Goal: Task Accomplishment & Management: Use online tool/utility

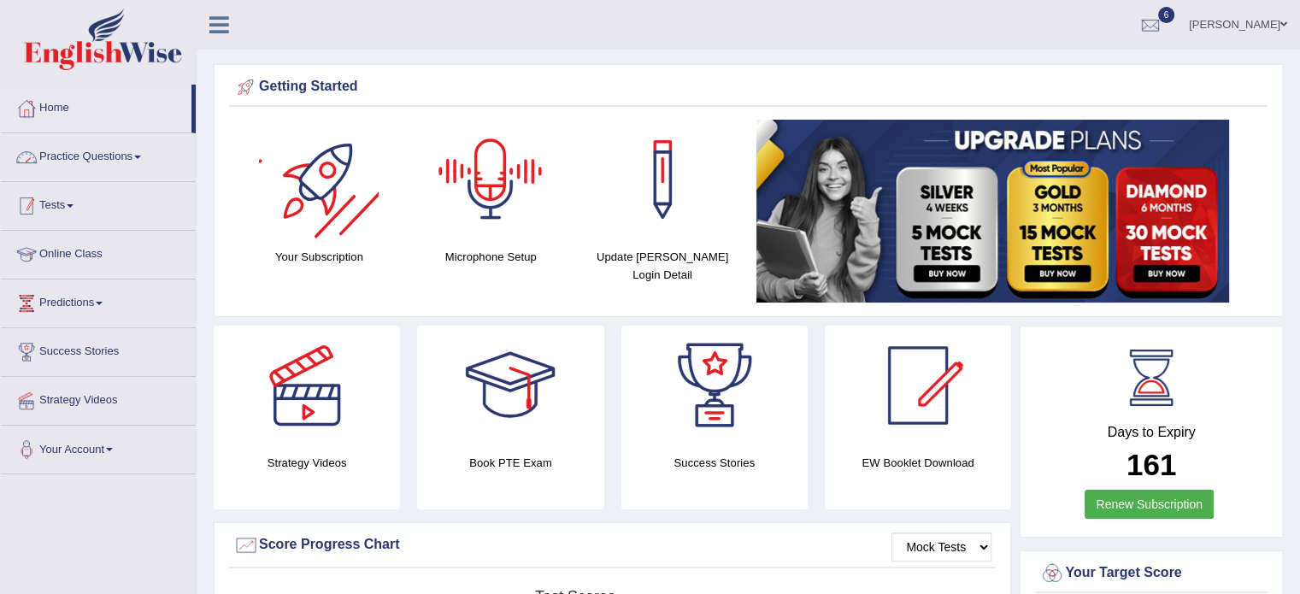
click at [74, 195] on link "Tests" at bounding box center [98, 203] width 195 height 43
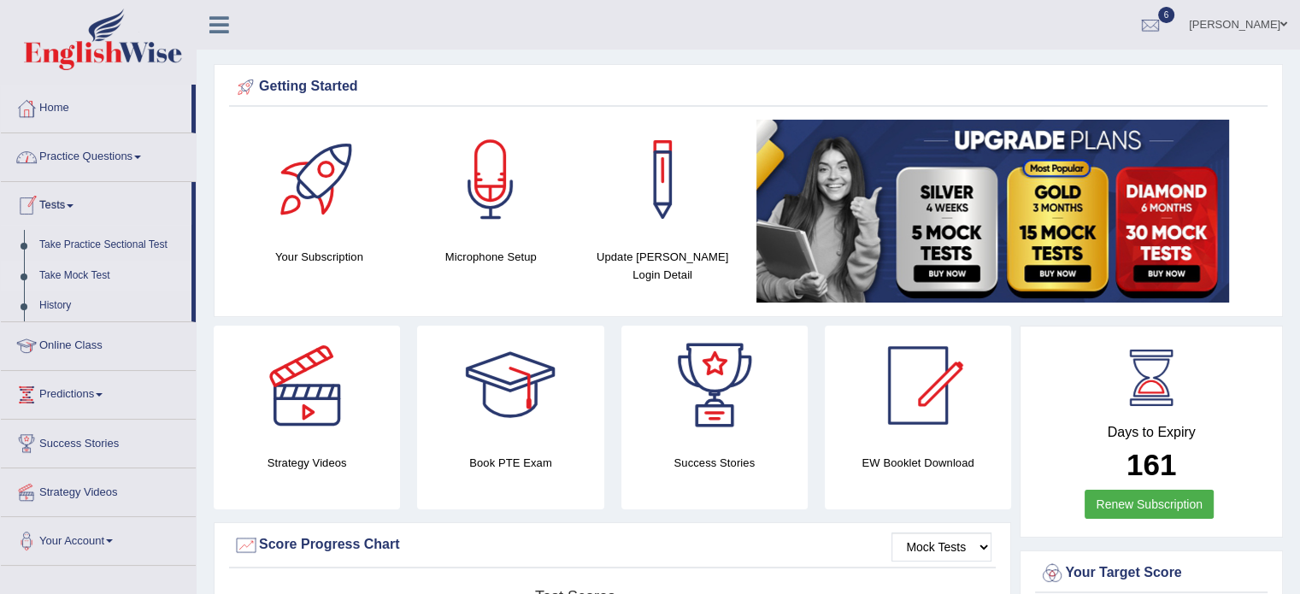
click at [99, 272] on link "Take Mock Test" at bounding box center [112, 276] width 160 height 31
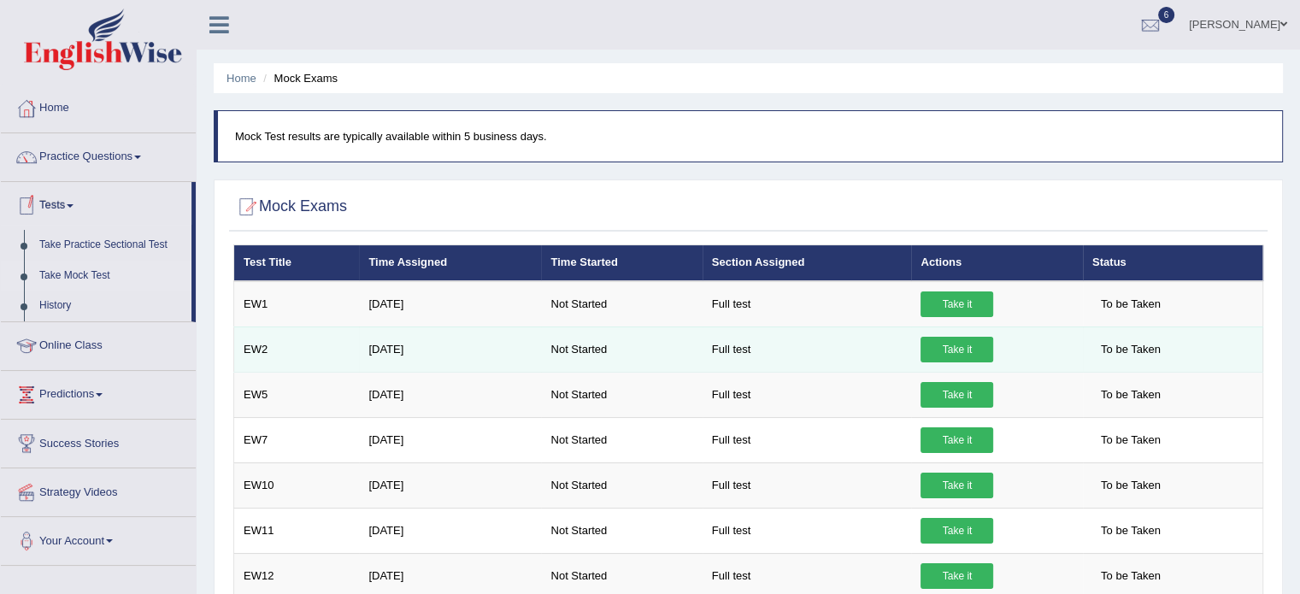
click at [981, 352] on link "Take it" at bounding box center [957, 350] width 73 height 26
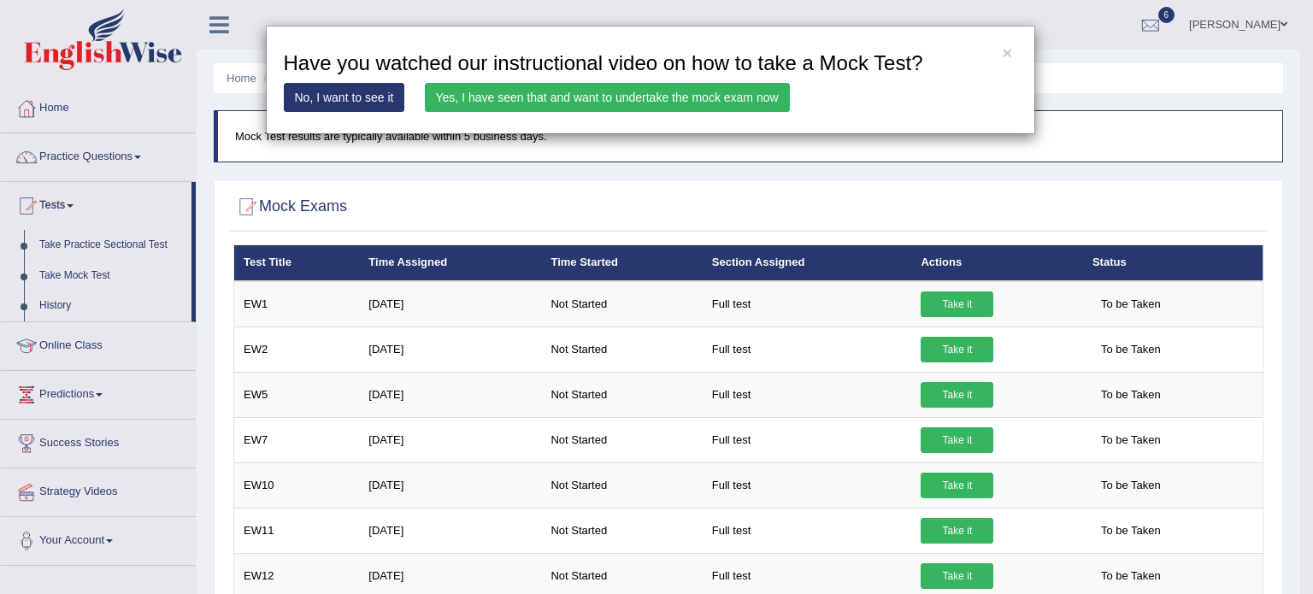
click at [611, 100] on link "Yes, I have seen that and want to undertake the mock exam now" at bounding box center [607, 97] width 365 height 29
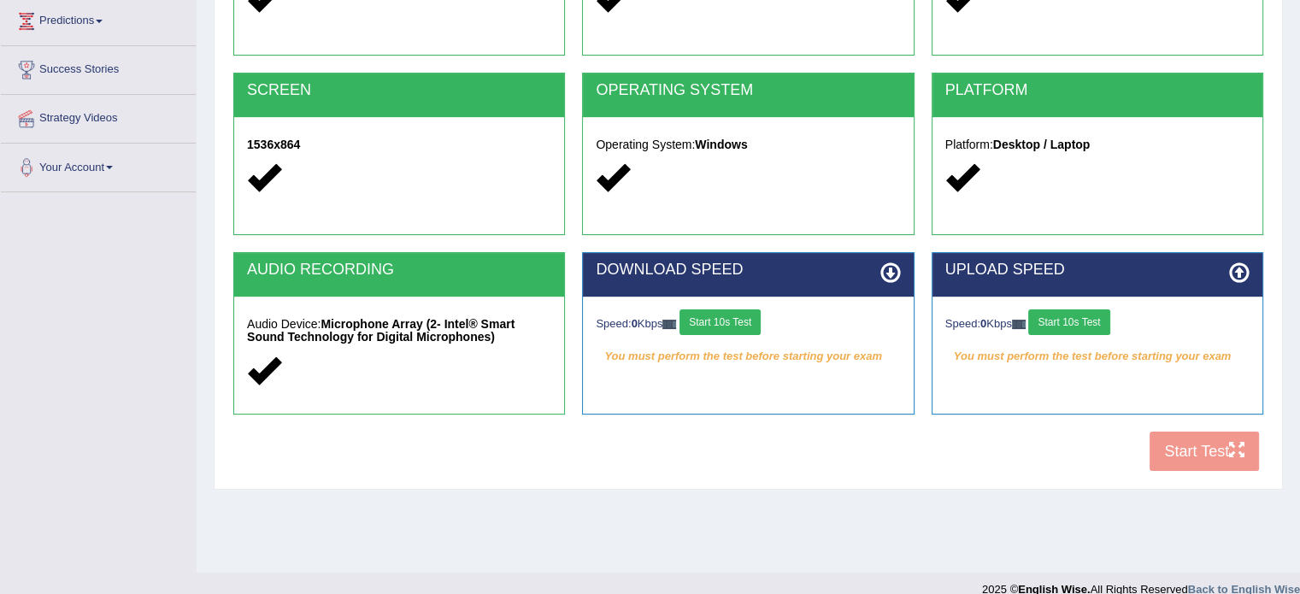
scroll to position [285, 0]
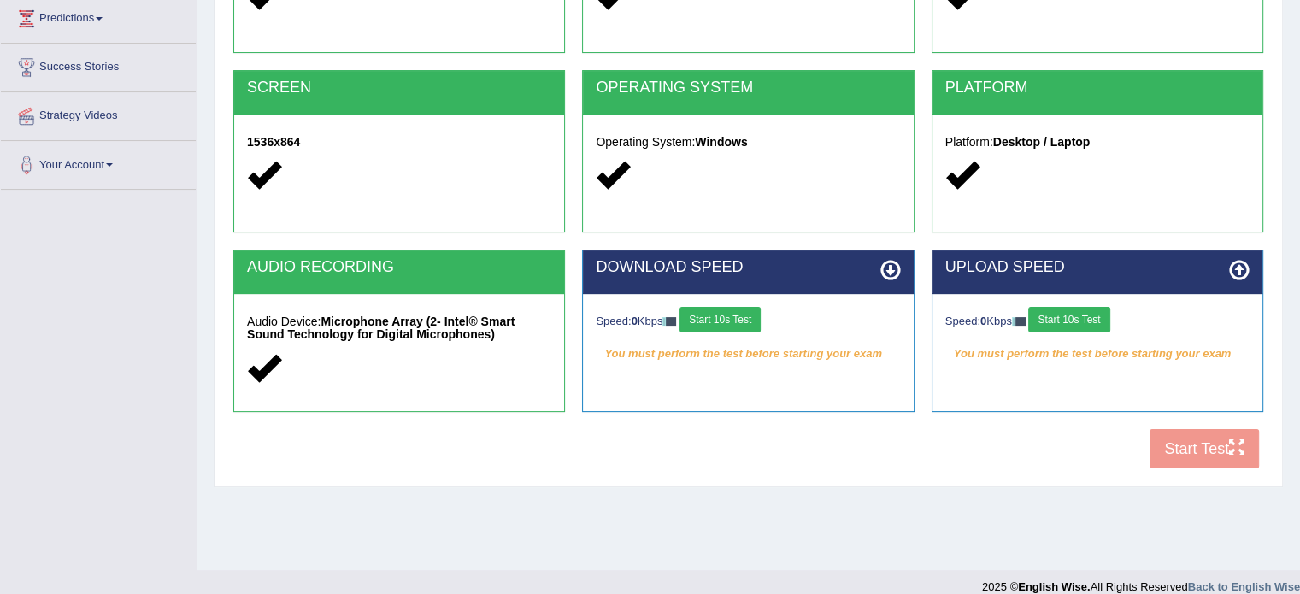
click at [735, 321] on button "Start 10s Test" at bounding box center [720, 320] width 81 height 26
click at [1076, 317] on button "Start 10s Test" at bounding box center [1068, 320] width 81 height 26
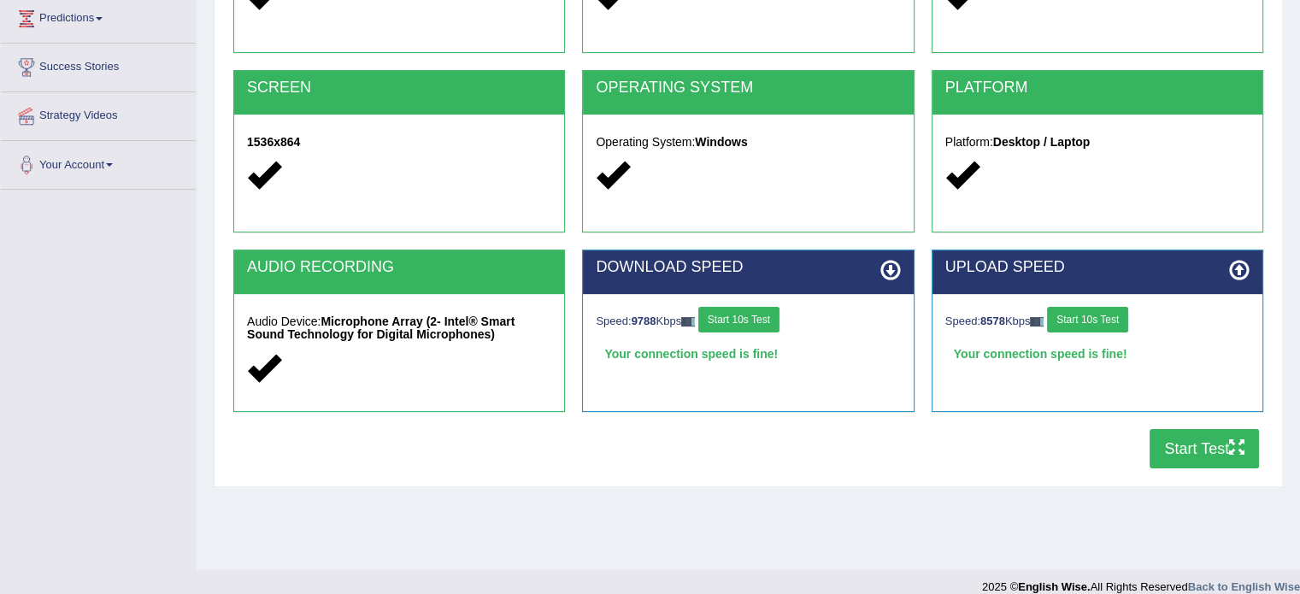
click at [1209, 451] on button "Start Test" at bounding box center [1204, 448] width 109 height 39
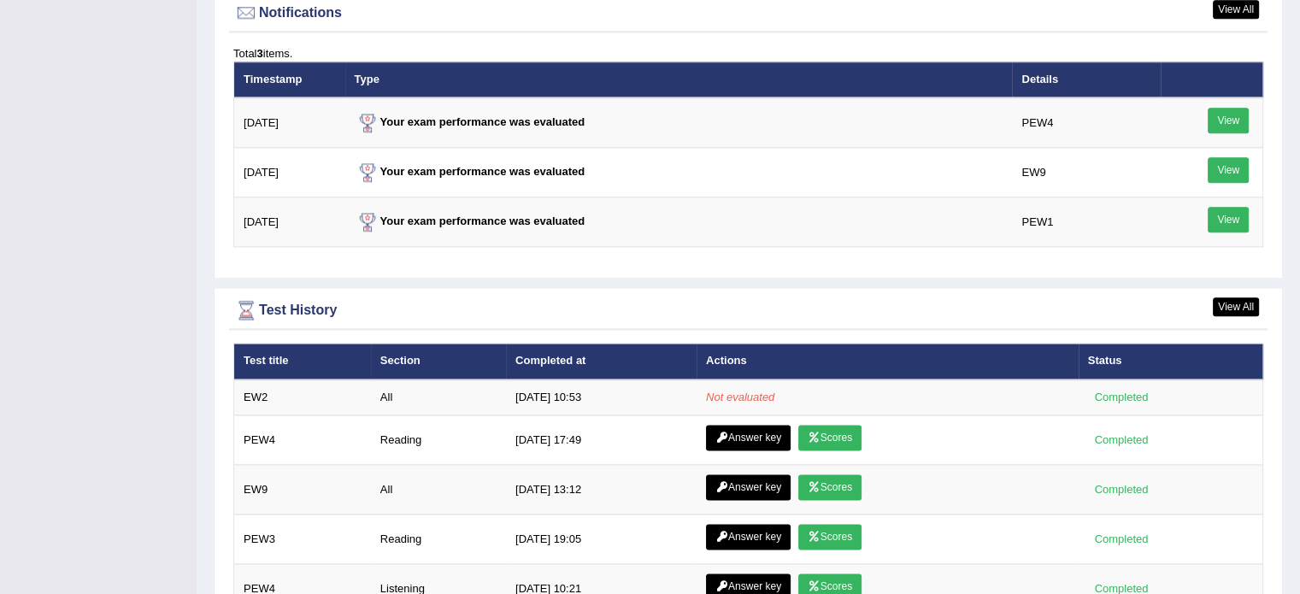
scroll to position [2108, 0]
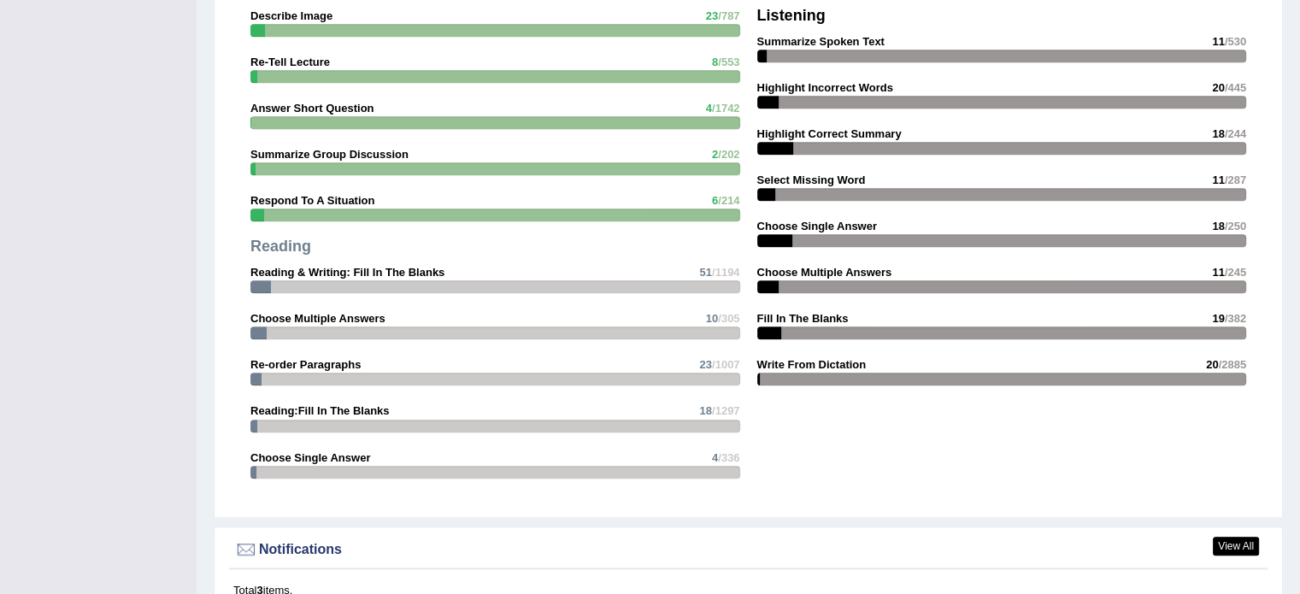
scroll to position [1558, 0]
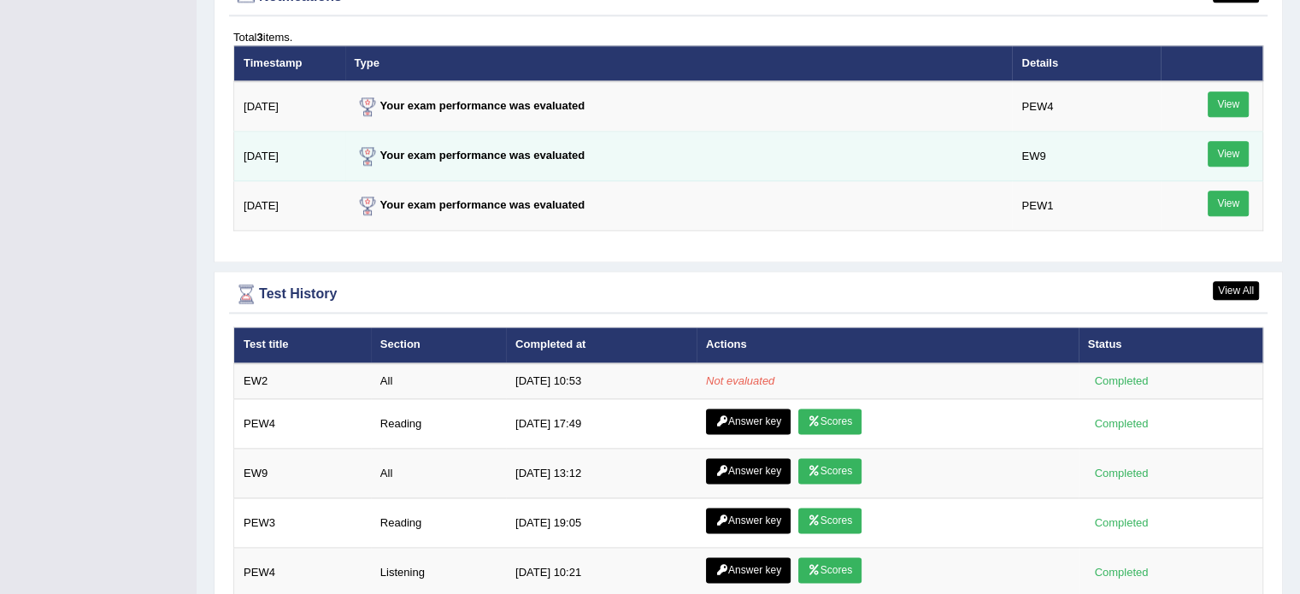
scroll to position [2127, 0]
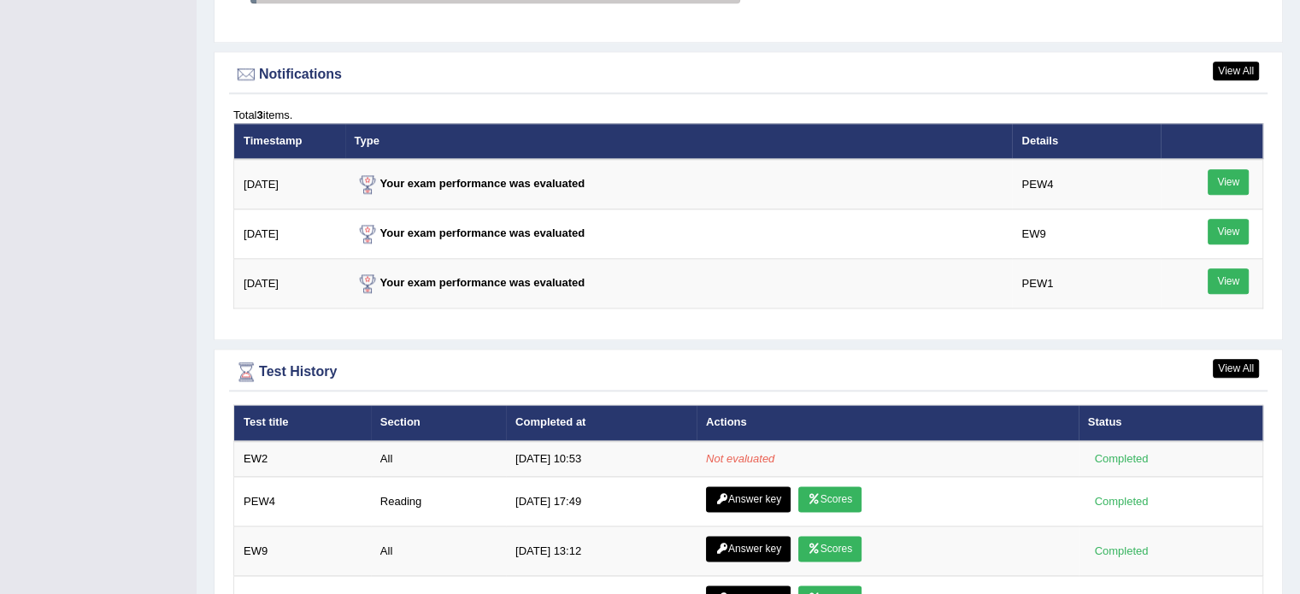
scroll to position [2052, 0]
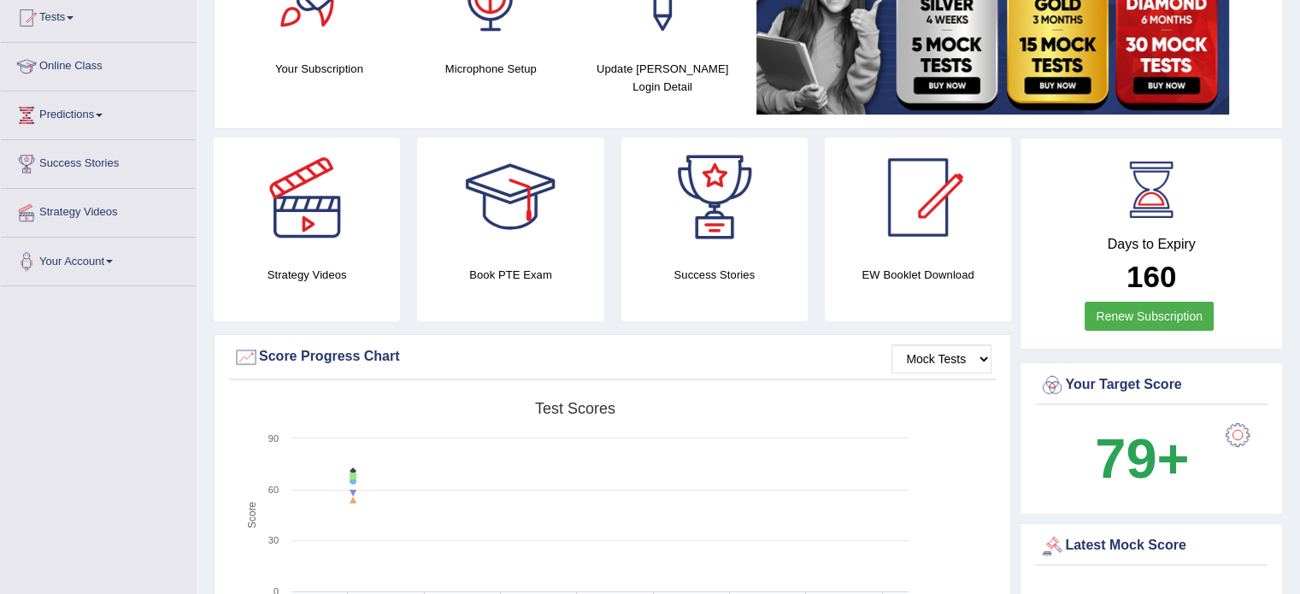
scroll to position [28, 0]
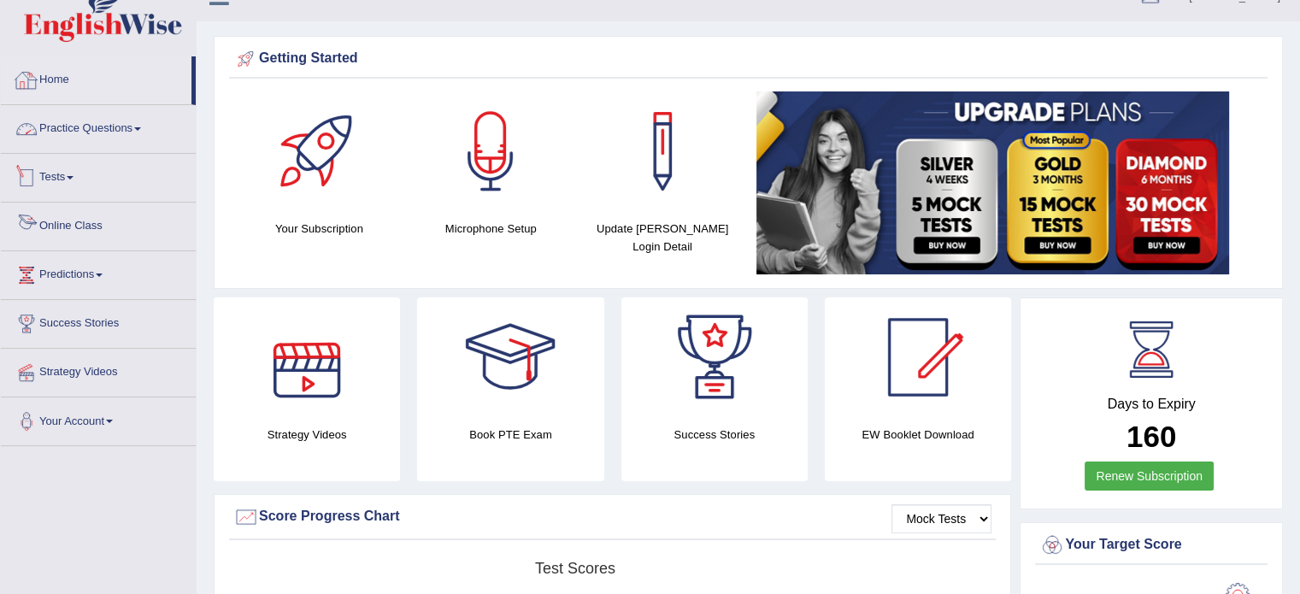
click at [116, 123] on link "Practice Questions" at bounding box center [98, 126] width 195 height 43
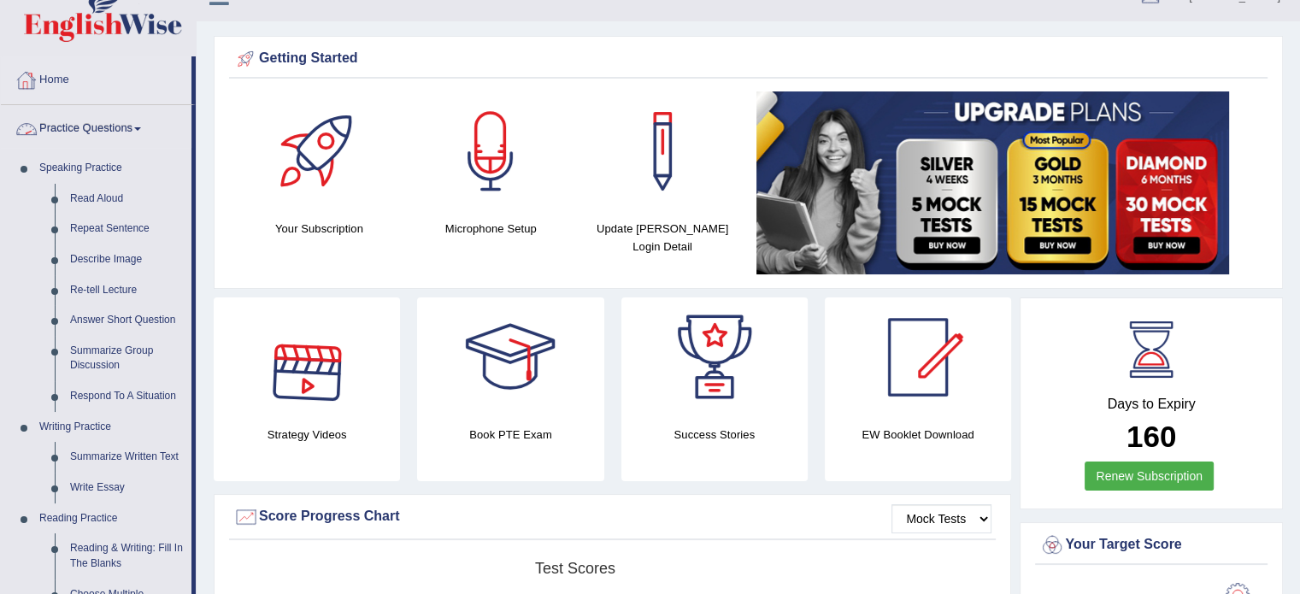
click at [116, 123] on link "Practice Questions" at bounding box center [96, 126] width 191 height 43
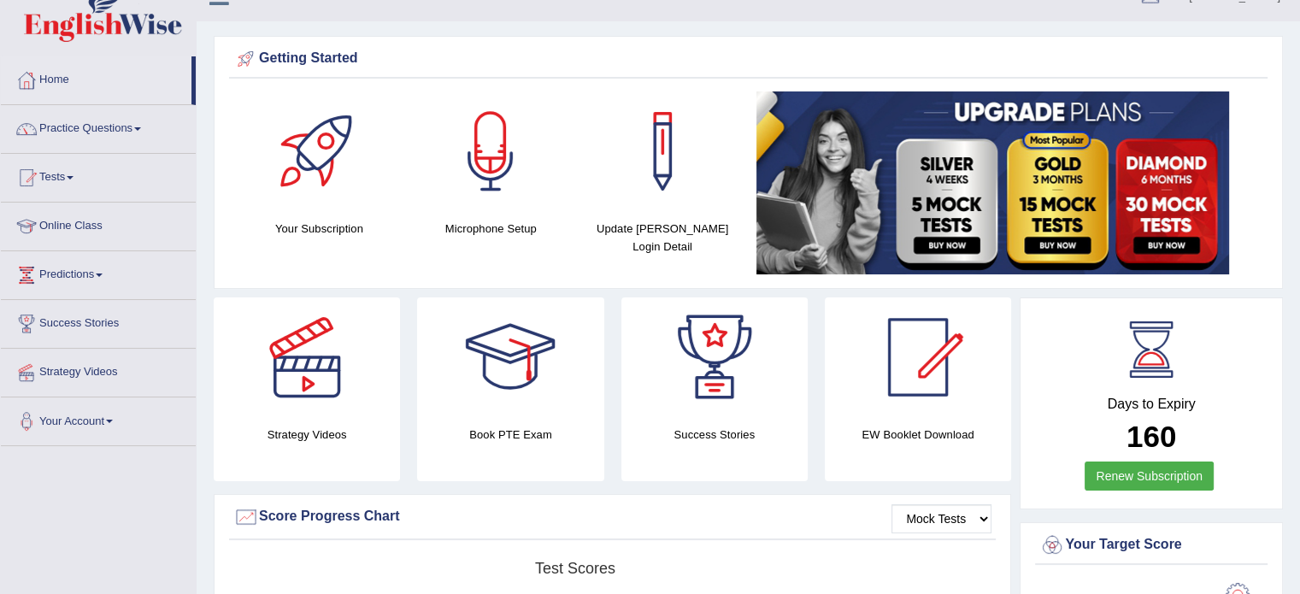
click at [81, 180] on link "Tests" at bounding box center [98, 175] width 195 height 43
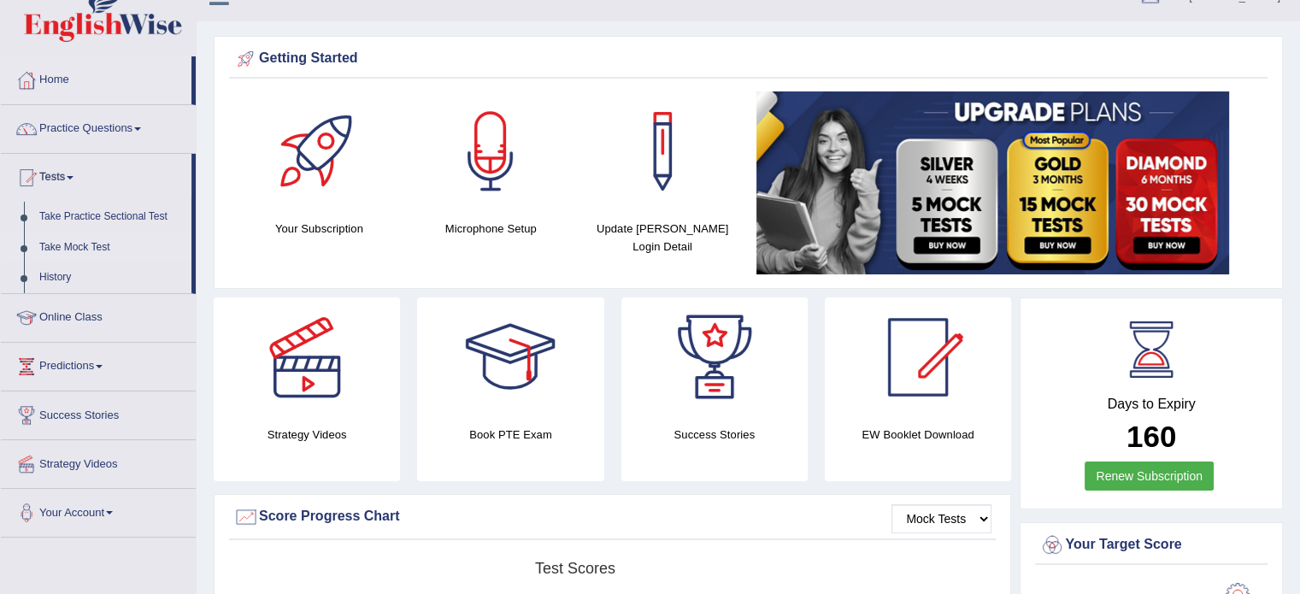
click at [103, 249] on link "Take Mock Test" at bounding box center [112, 248] width 160 height 31
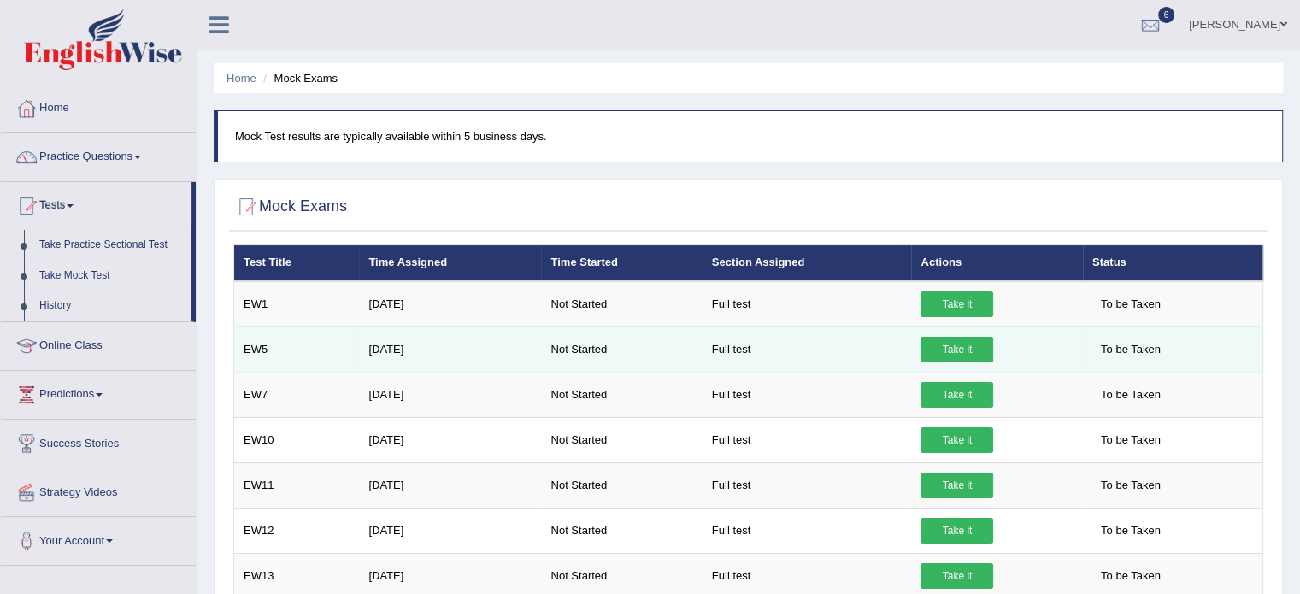
click at [964, 345] on link "Take it" at bounding box center [957, 350] width 73 height 26
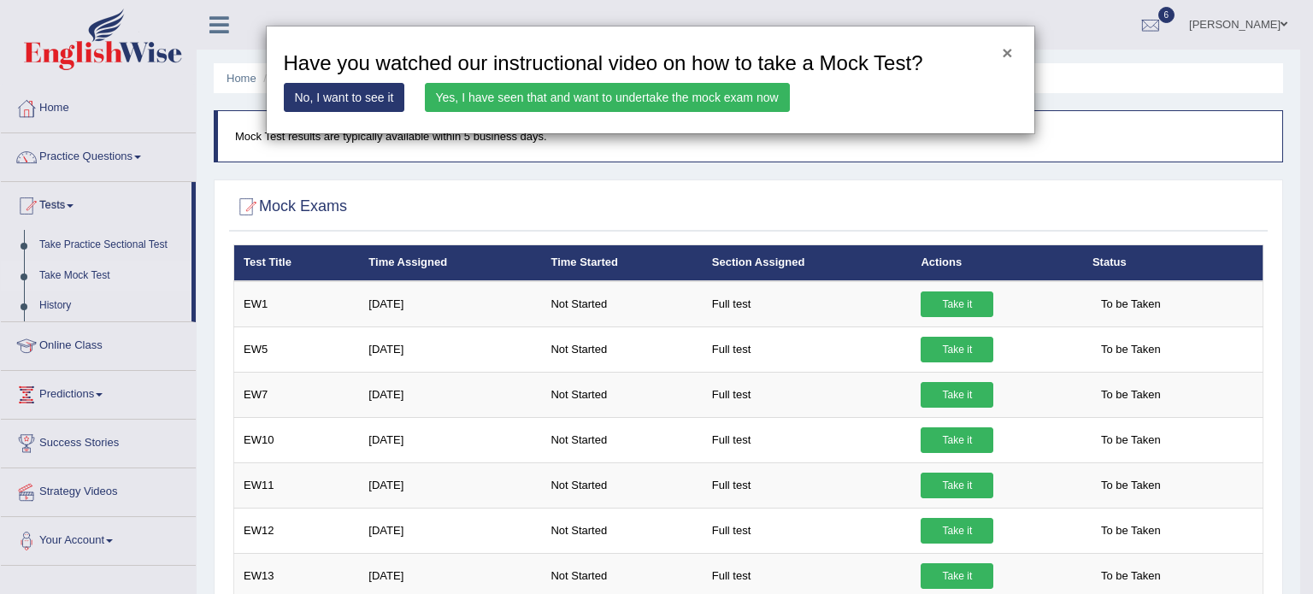
click at [1008, 50] on button "×" at bounding box center [1007, 53] width 10 height 18
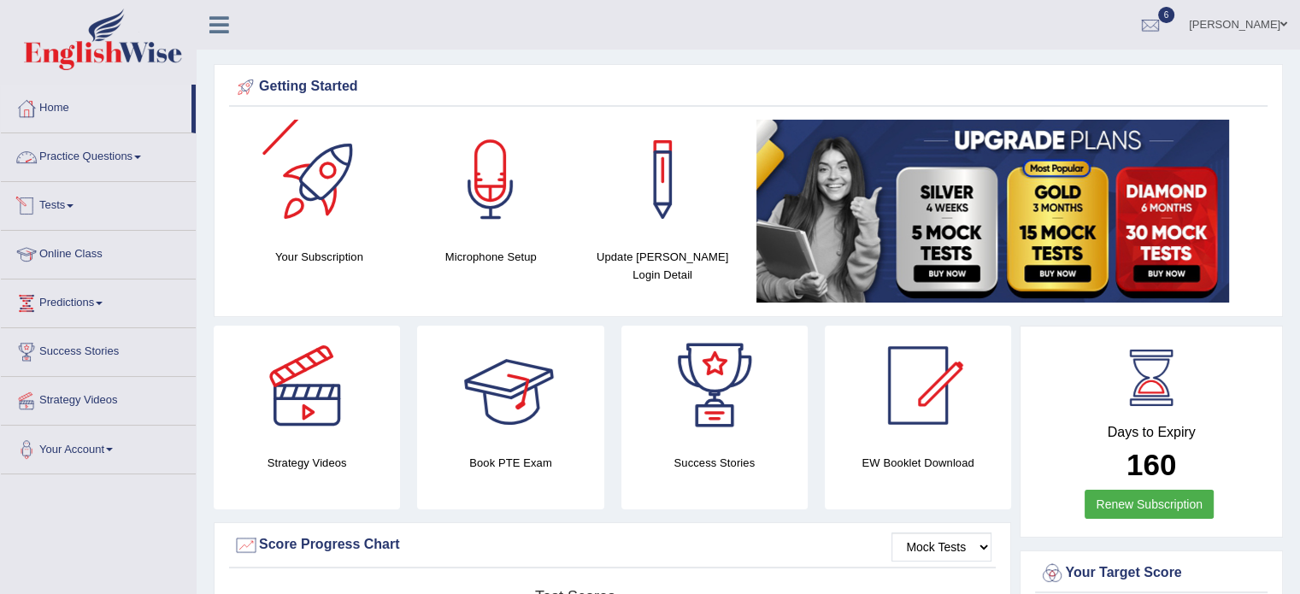
click at [84, 208] on link "Tests" at bounding box center [98, 203] width 195 height 43
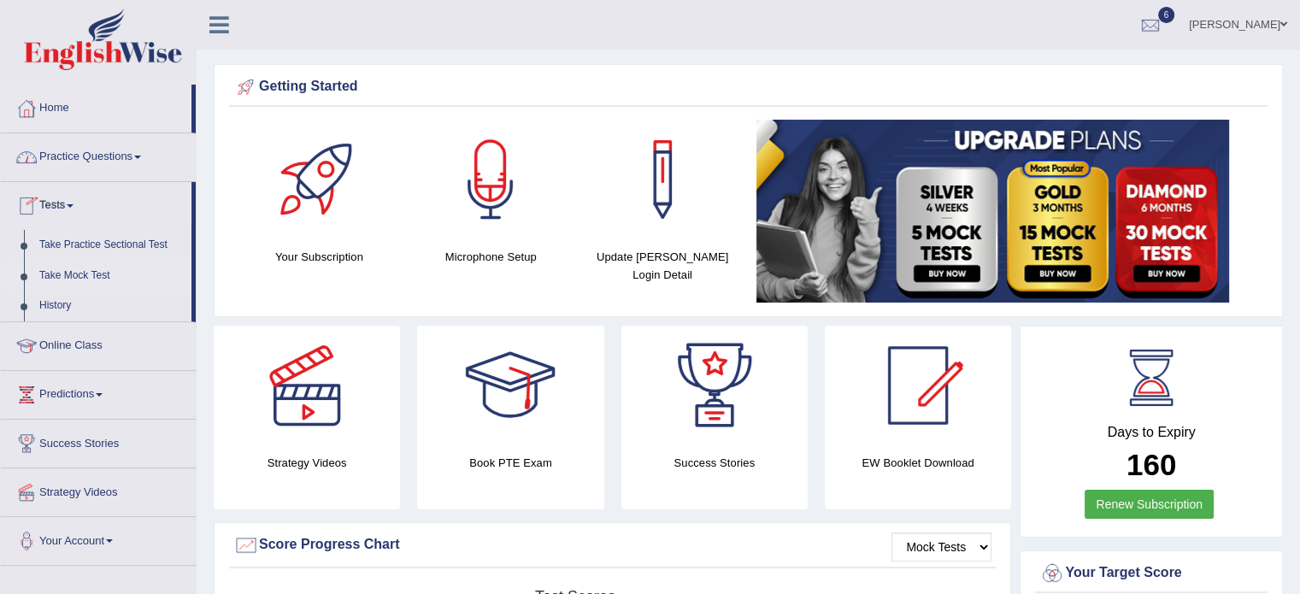
click at [103, 273] on link "Take Mock Test" at bounding box center [112, 276] width 160 height 31
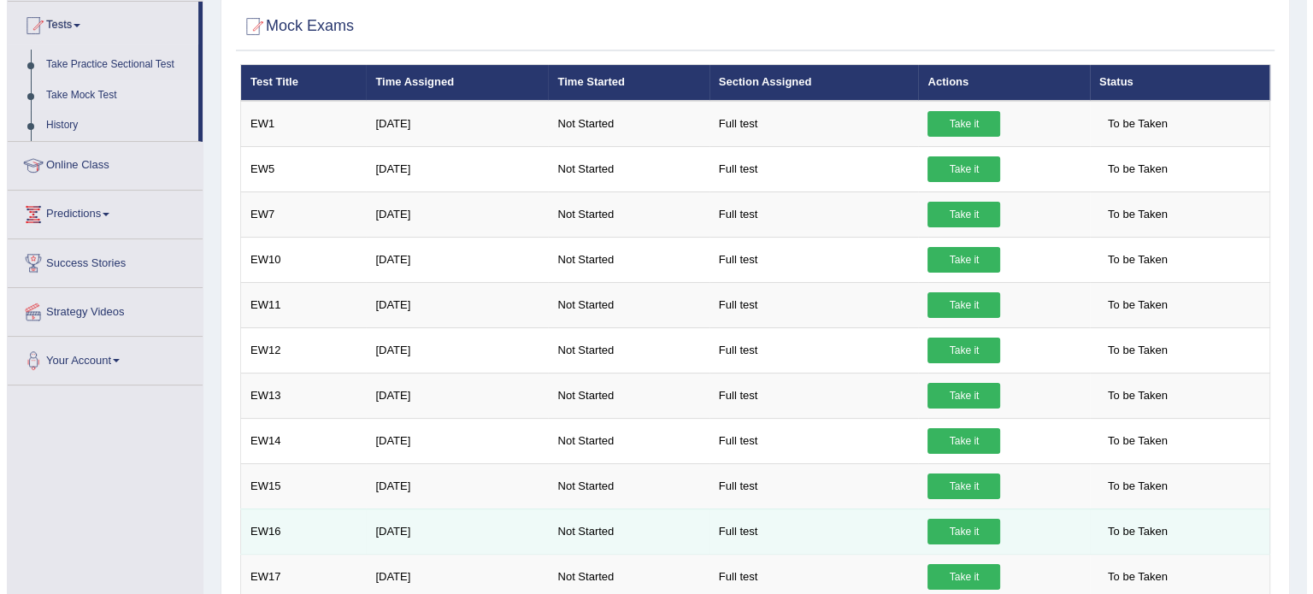
scroll to position [66, 0]
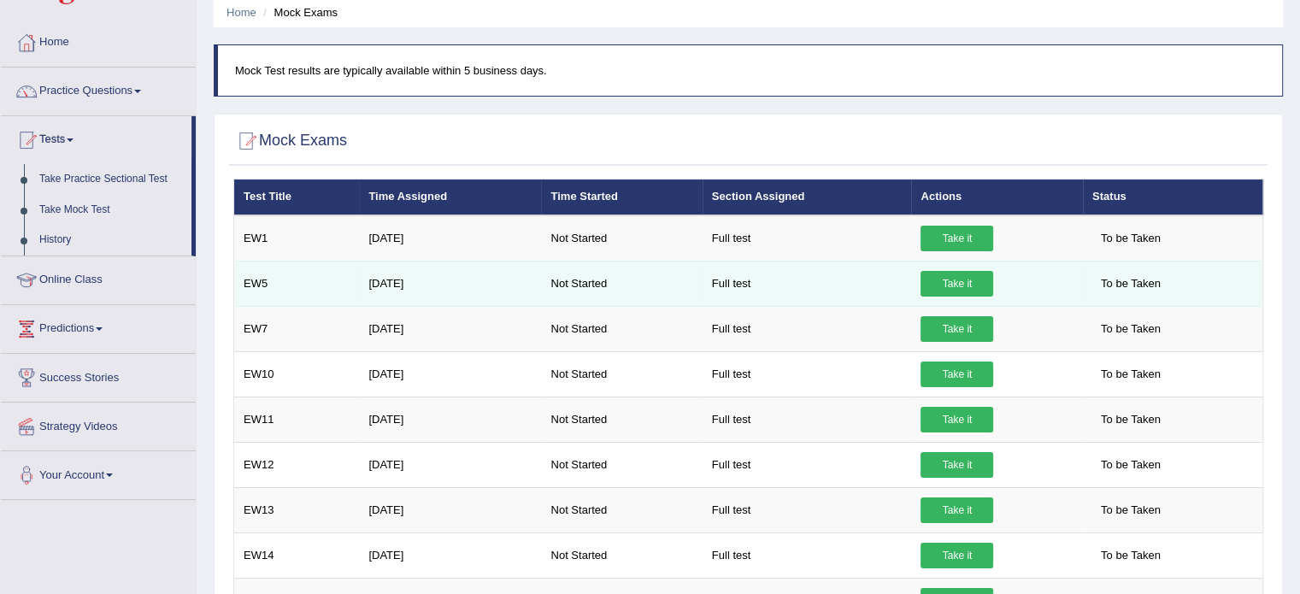
click at [968, 293] on link "Take it" at bounding box center [957, 284] width 73 height 26
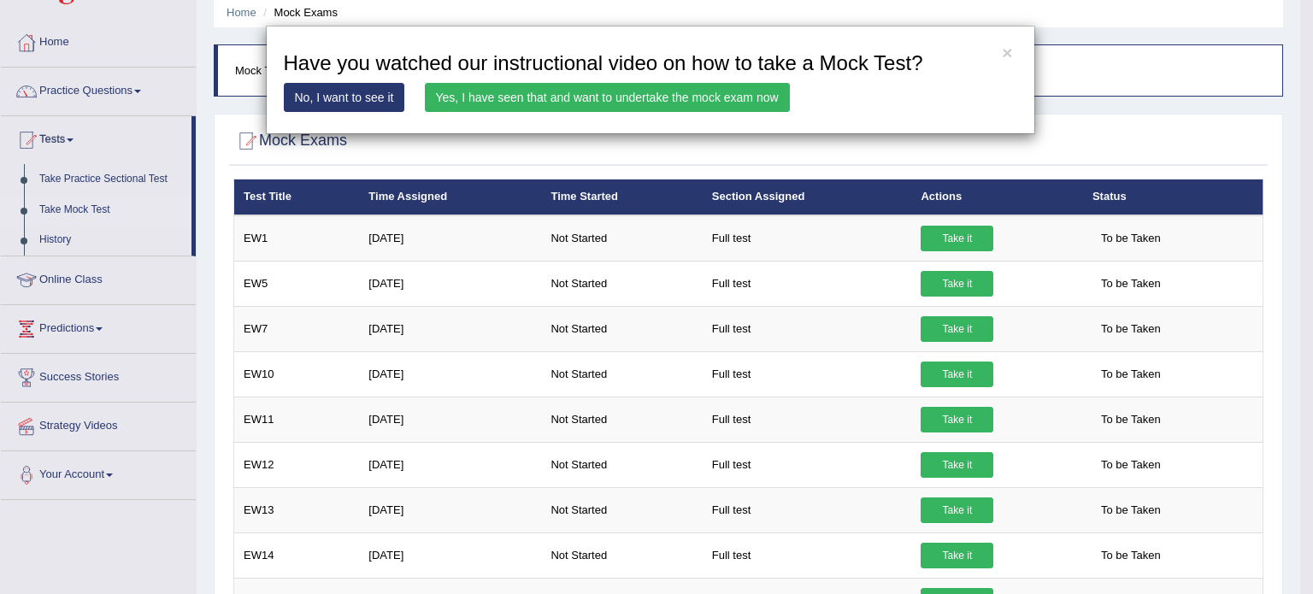
click at [590, 90] on link "Yes, I have seen that and want to undertake the mock exam now" at bounding box center [607, 97] width 365 height 29
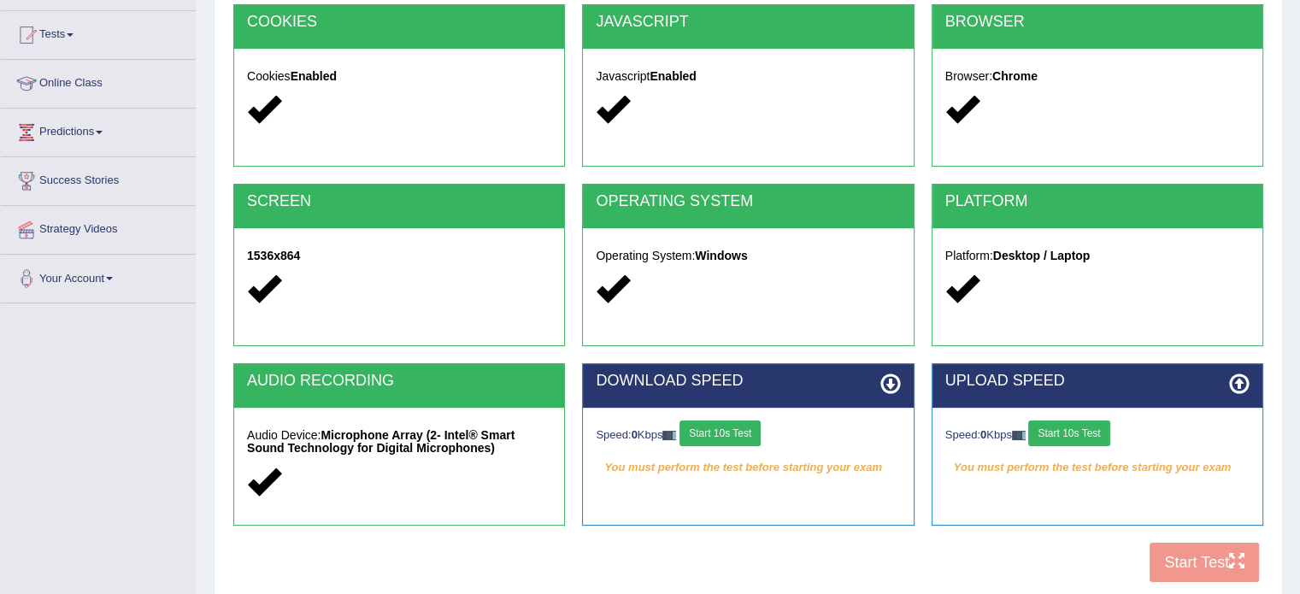
click at [750, 427] on button "Start 10s Test" at bounding box center [720, 434] width 81 height 26
click at [1078, 433] on div "Speed: 0 Kbps Start 10s Test" at bounding box center [1098, 436] width 304 height 30
click at [1057, 433] on div "Speed: 0 Kbps Start 10s Test" at bounding box center [1098, 436] width 304 height 30
click at [740, 433] on button "Start 10s Test" at bounding box center [738, 434] width 81 height 26
click at [1081, 430] on button "Start 10s Test" at bounding box center [1068, 434] width 81 height 26
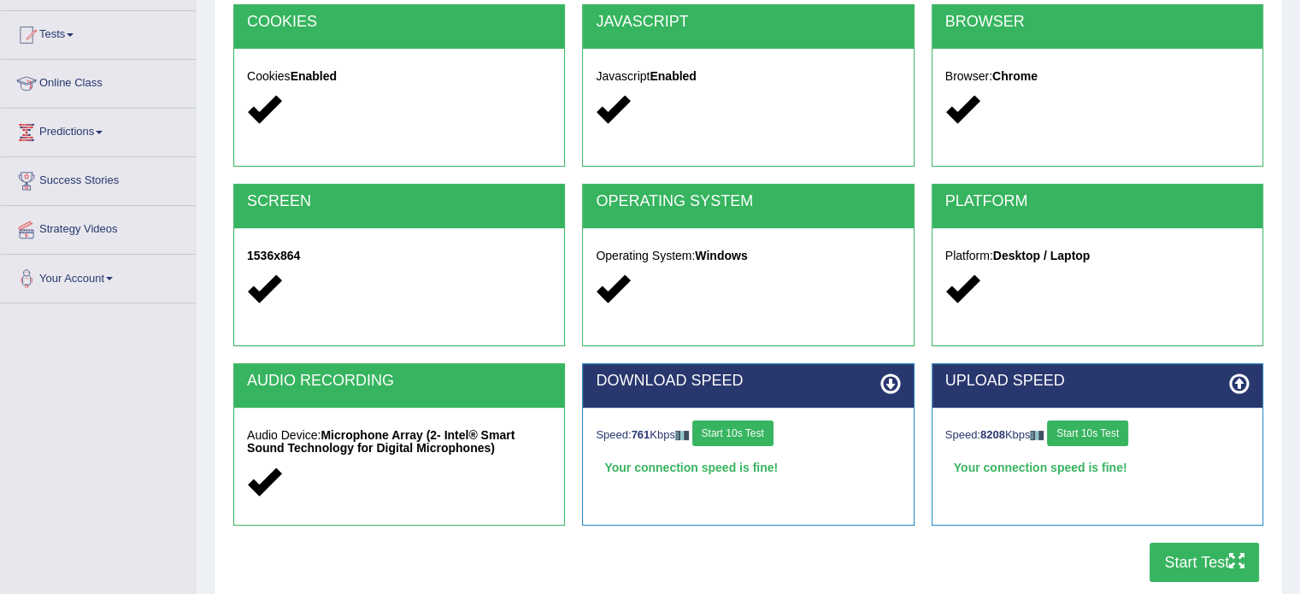
click at [1216, 563] on button "Start Test" at bounding box center [1204, 562] width 109 height 39
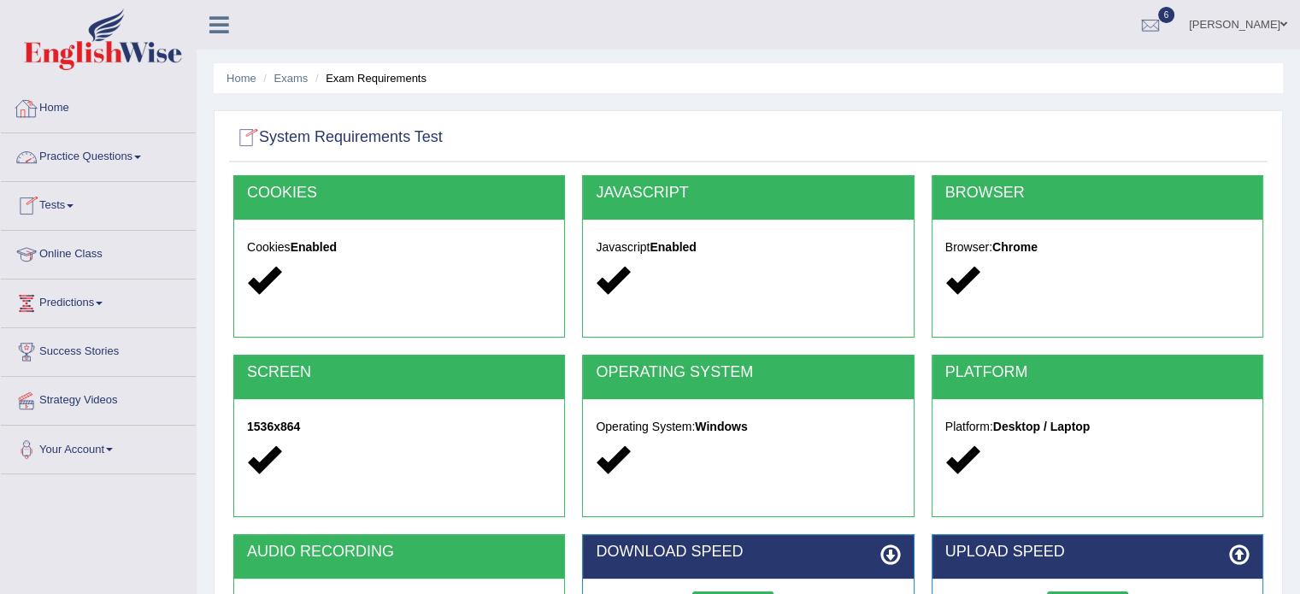
click at [38, 87] on link "Home" at bounding box center [98, 106] width 195 height 43
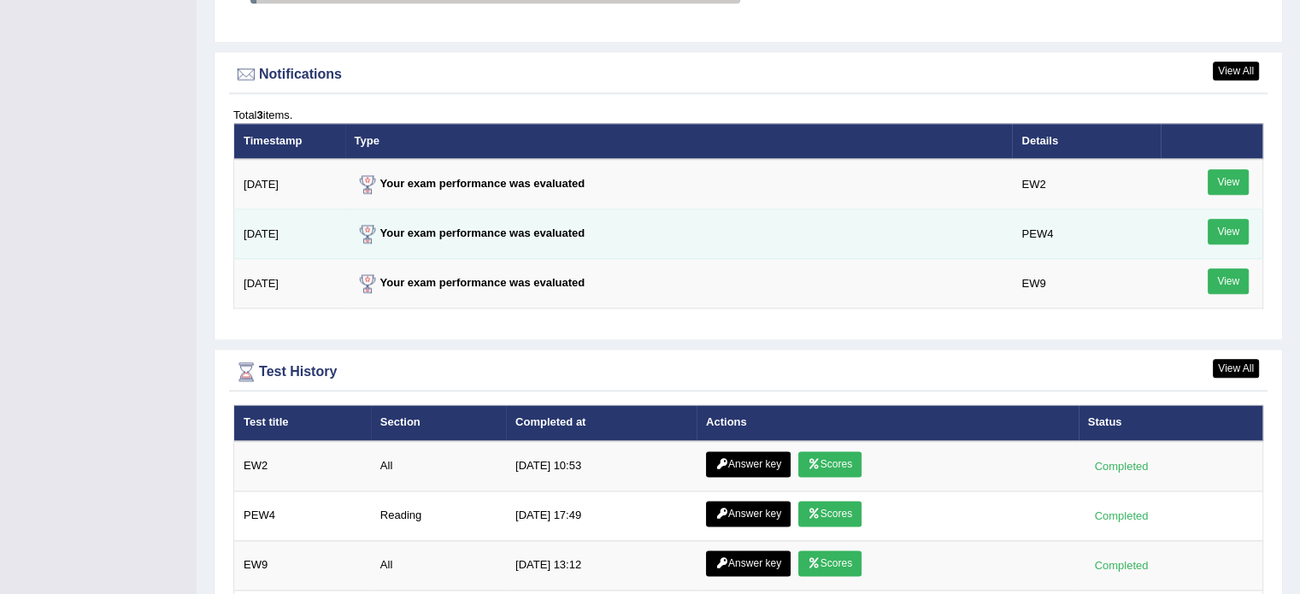
scroll to position [2137, 0]
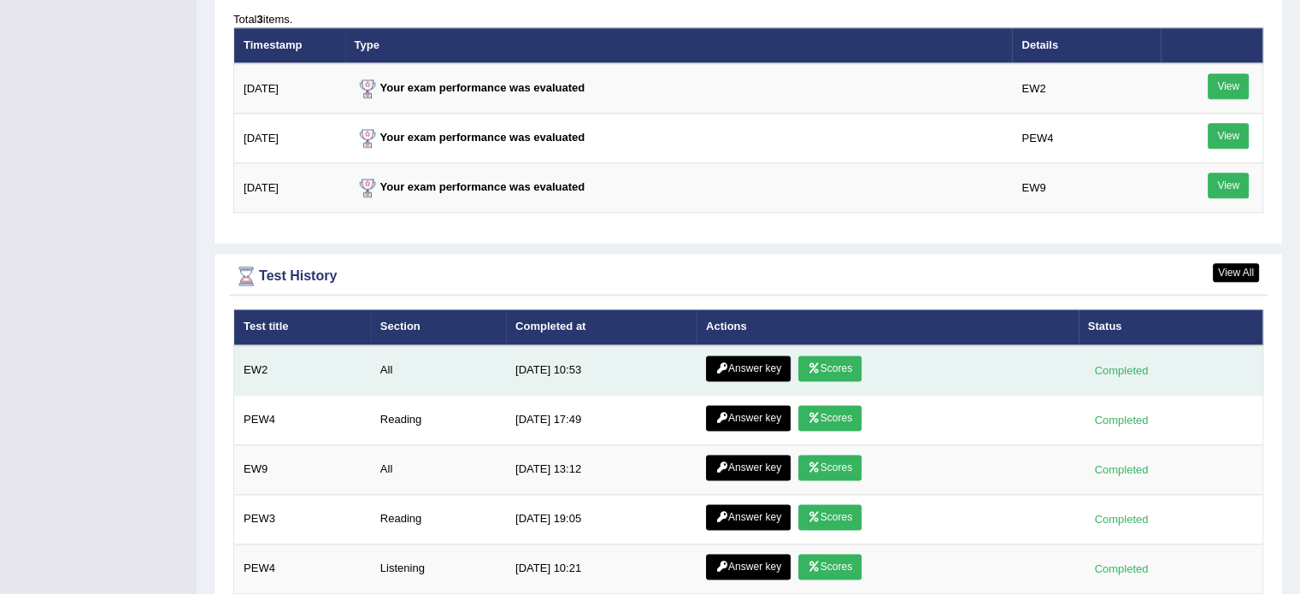
click at [830, 360] on link "Scores" at bounding box center [829, 369] width 63 height 26
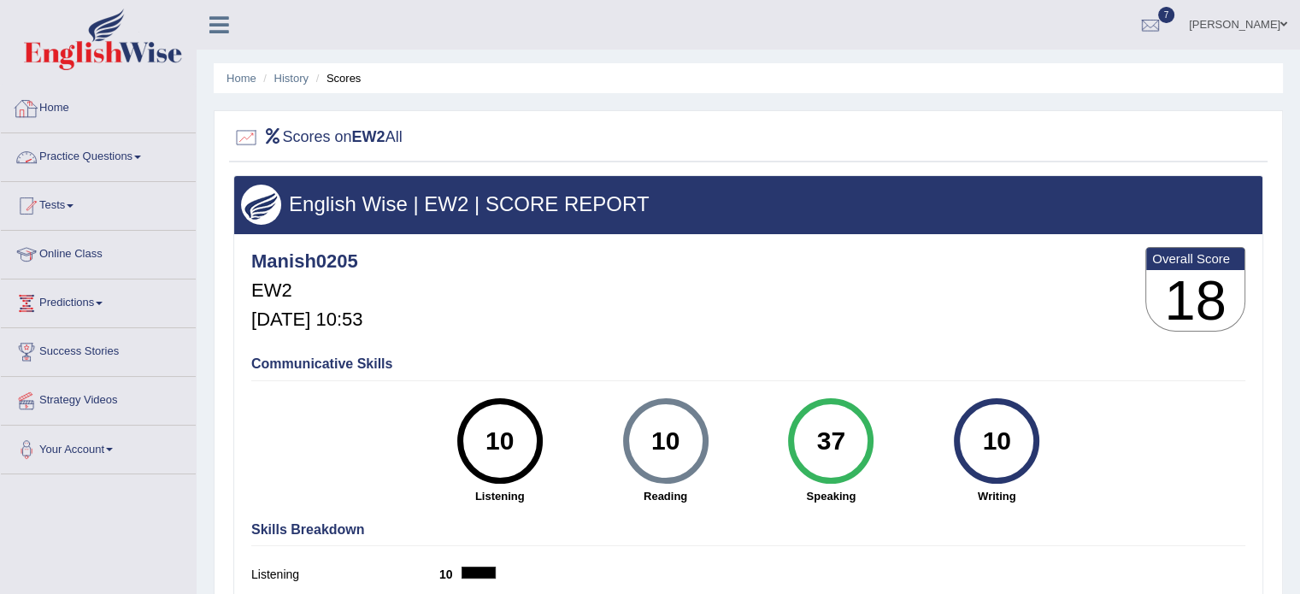
click at [47, 109] on link "Home" at bounding box center [98, 106] width 195 height 43
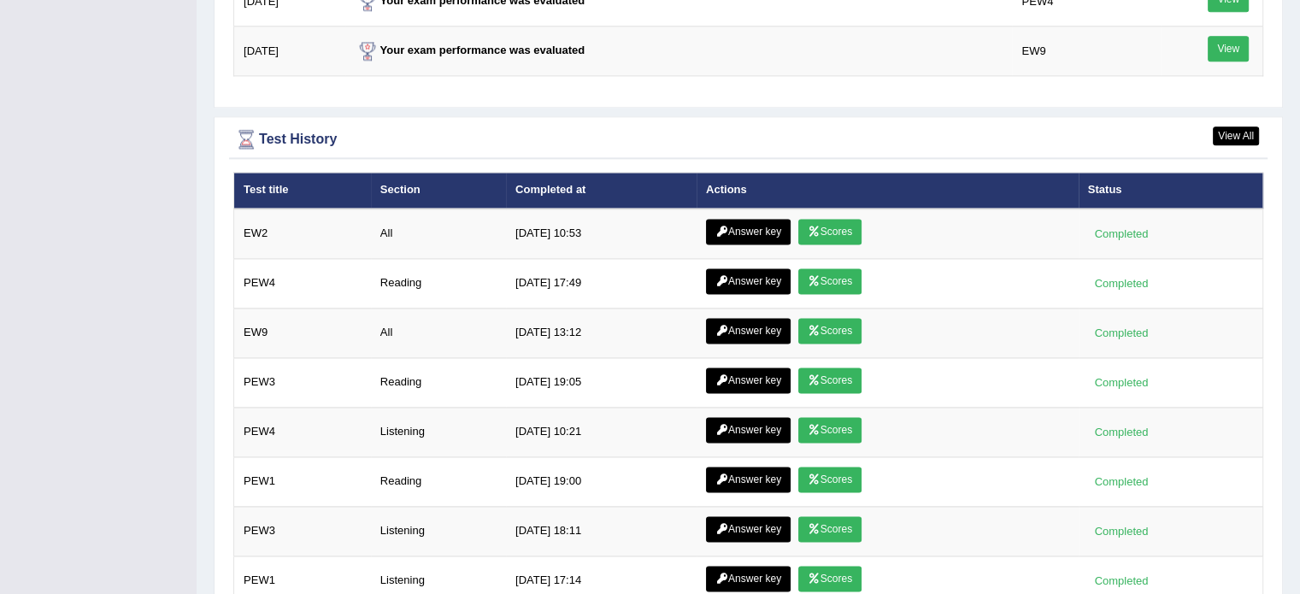
scroll to position [2279, 0]
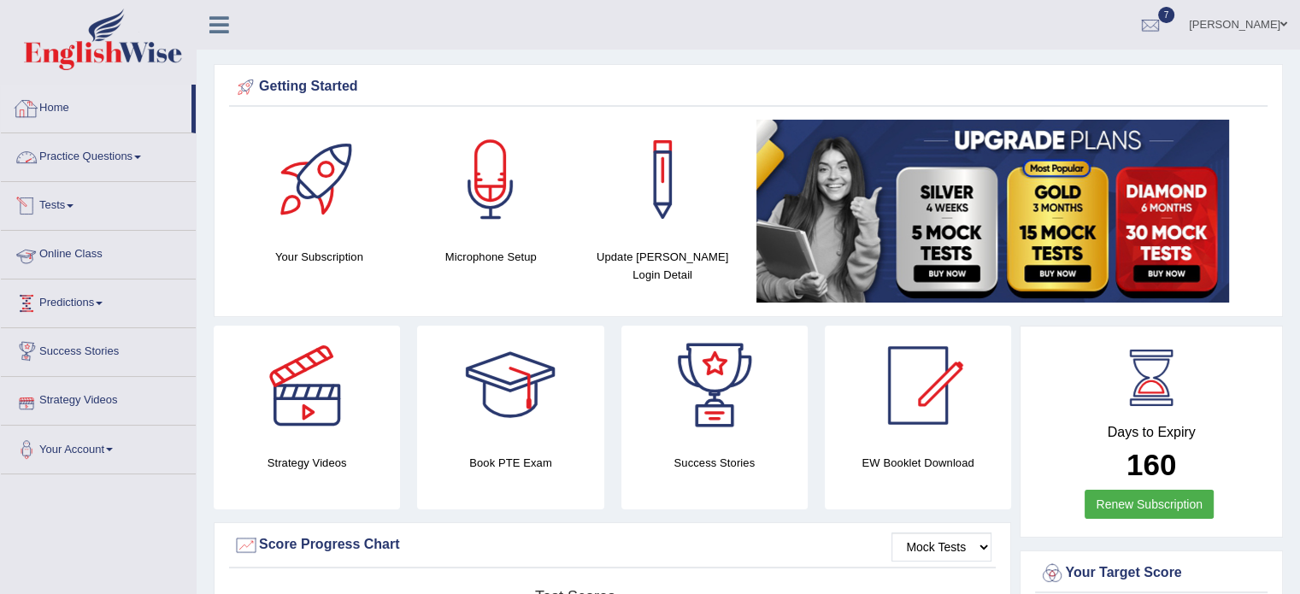
click at [80, 197] on link "Tests" at bounding box center [98, 203] width 195 height 43
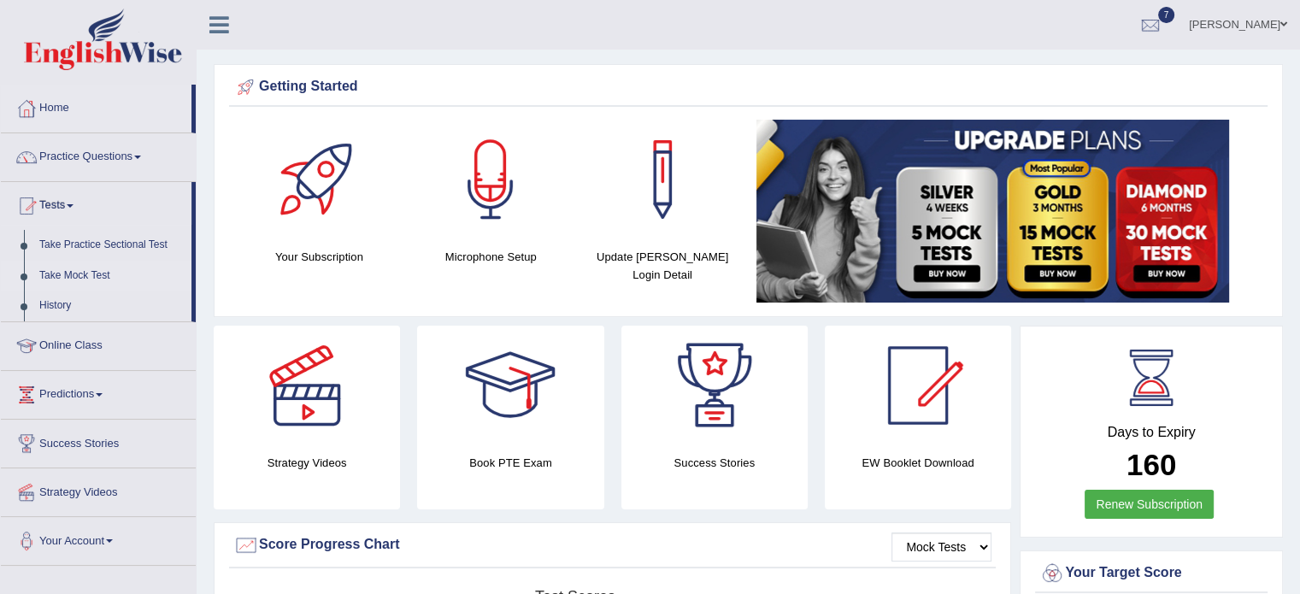
click at [75, 277] on link "Take Mock Test" at bounding box center [112, 276] width 160 height 31
